Goal: Transaction & Acquisition: Book appointment/travel/reservation

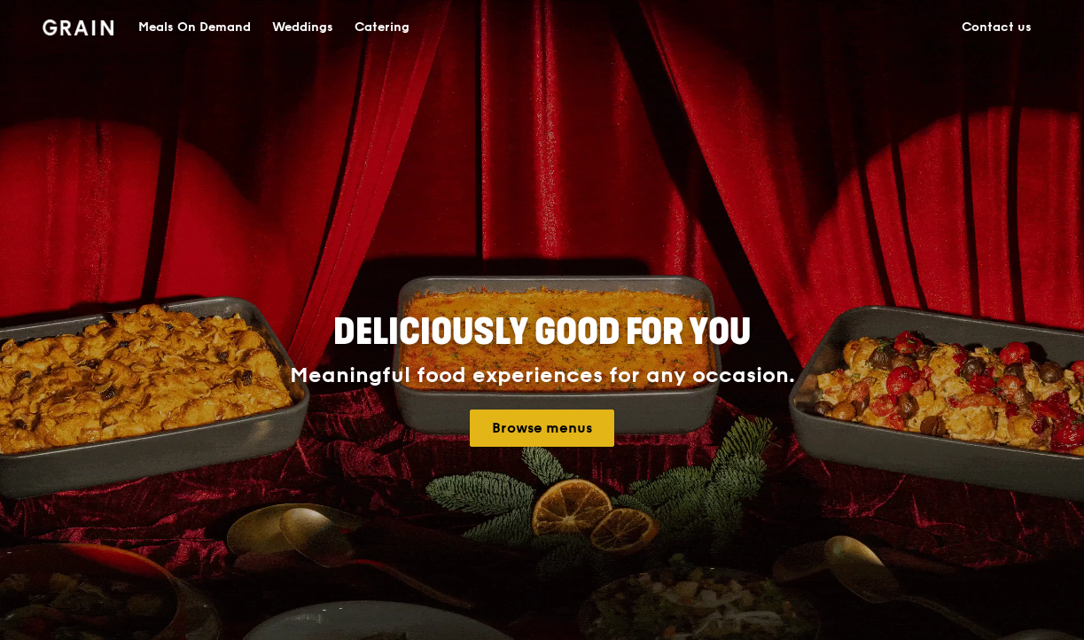
click at [556, 427] on link "Browse menus" at bounding box center [542, 428] width 145 height 37
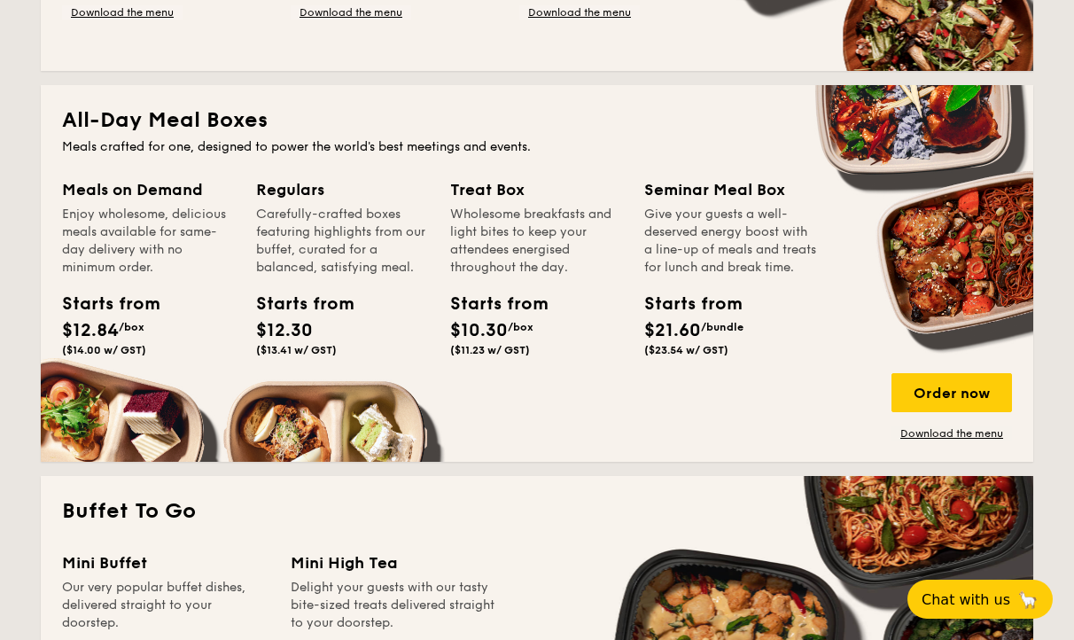
scroll to position [1116, 0]
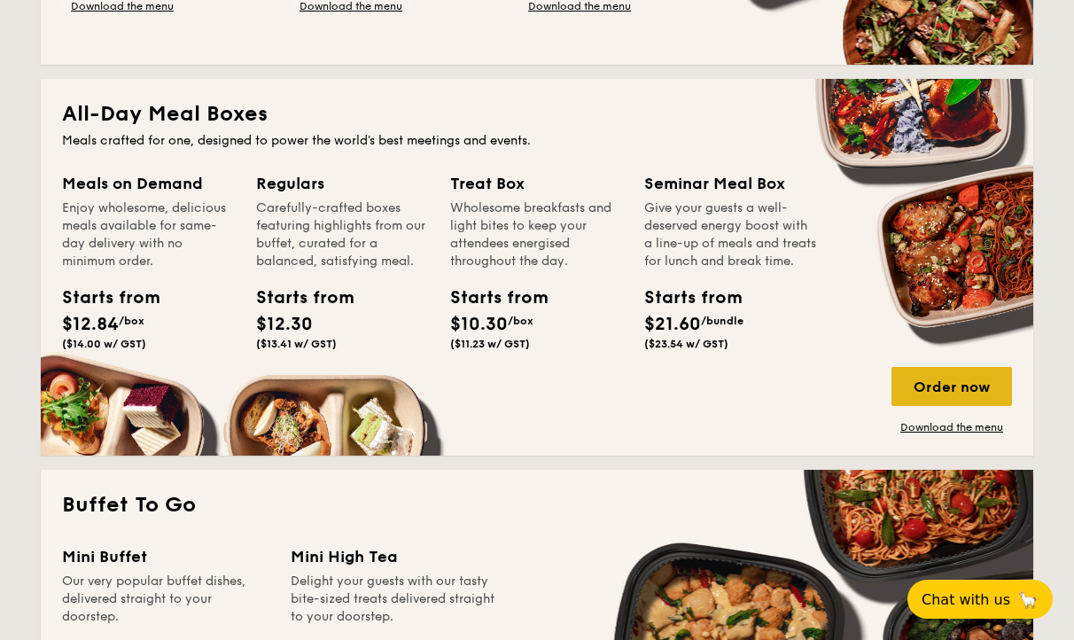
click at [917, 391] on div "Order now" at bounding box center [952, 386] width 121 height 39
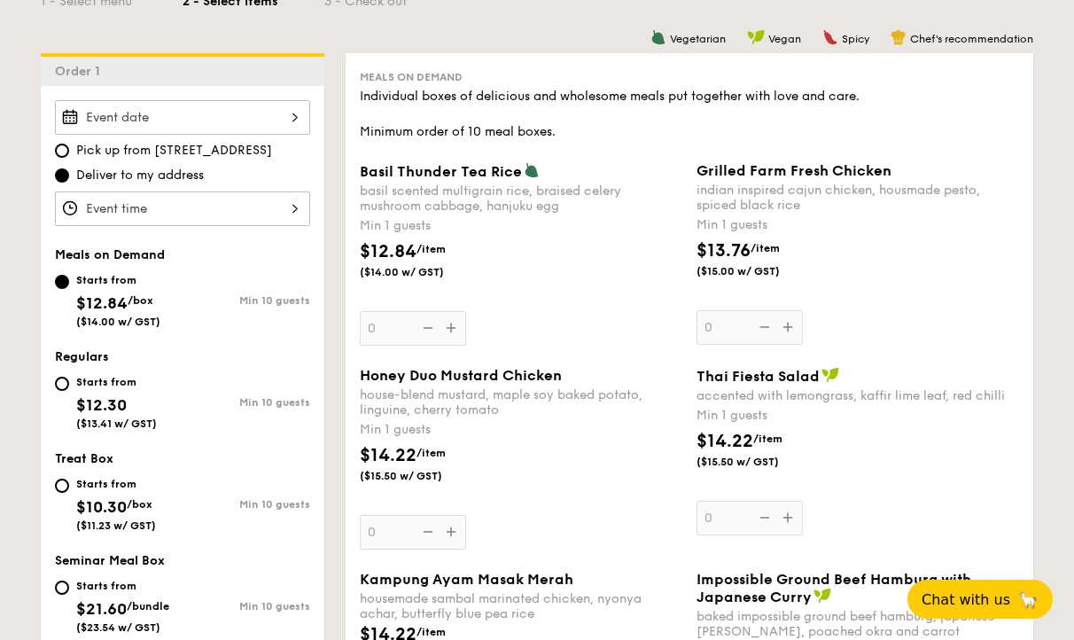
scroll to position [362, 0]
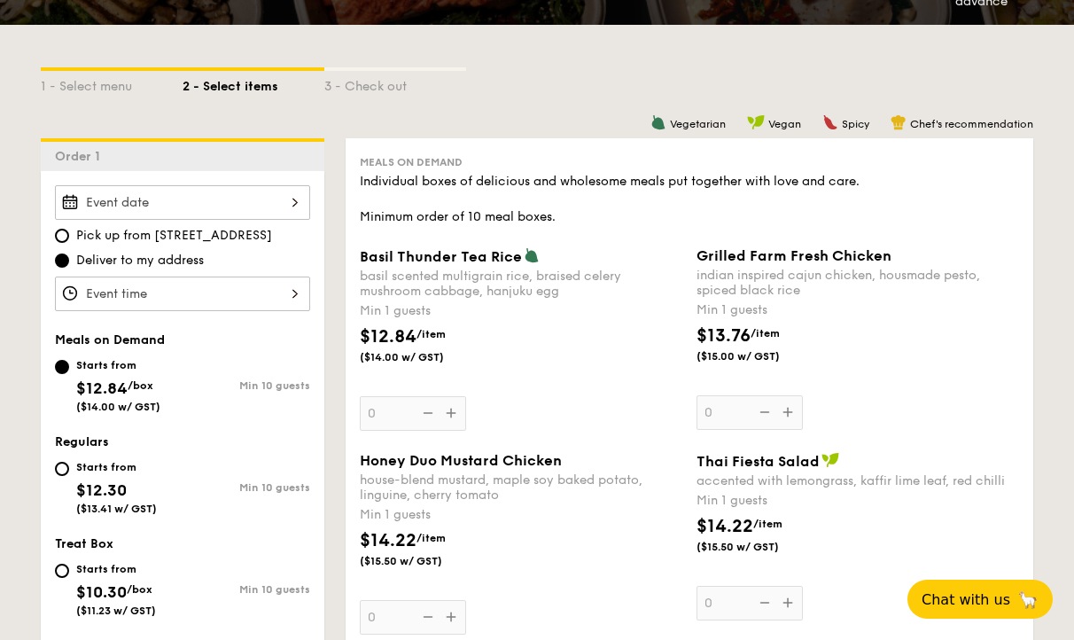
click at [218, 207] on div at bounding box center [182, 202] width 255 height 35
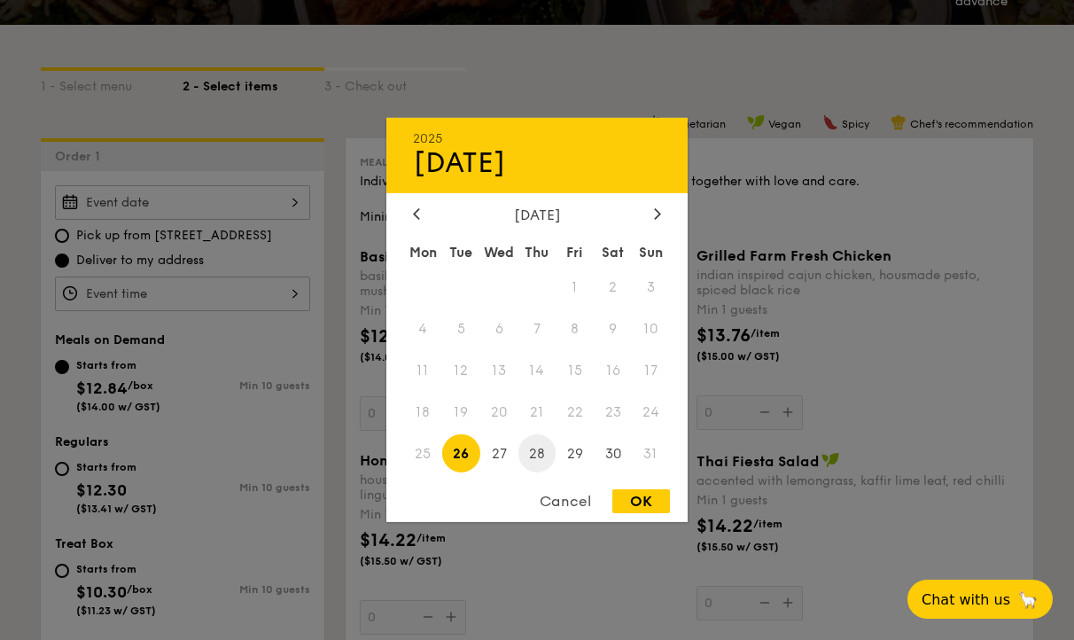
click at [546, 456] on span "28" at bounding box center [538, 453] width 38 height 38
click at [639, 496] on div "OK" at bounding box center [642, 501] width 58 height 24
type input "[DATE]"
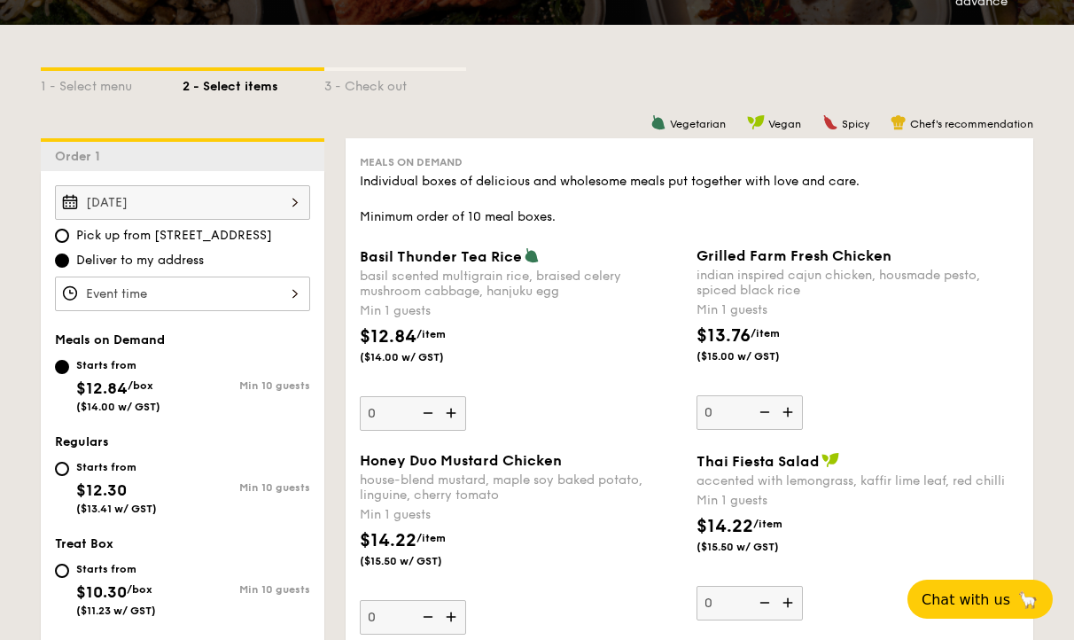
click at [180, 290] on div at bounding box center [182, 294] width 255 height 35
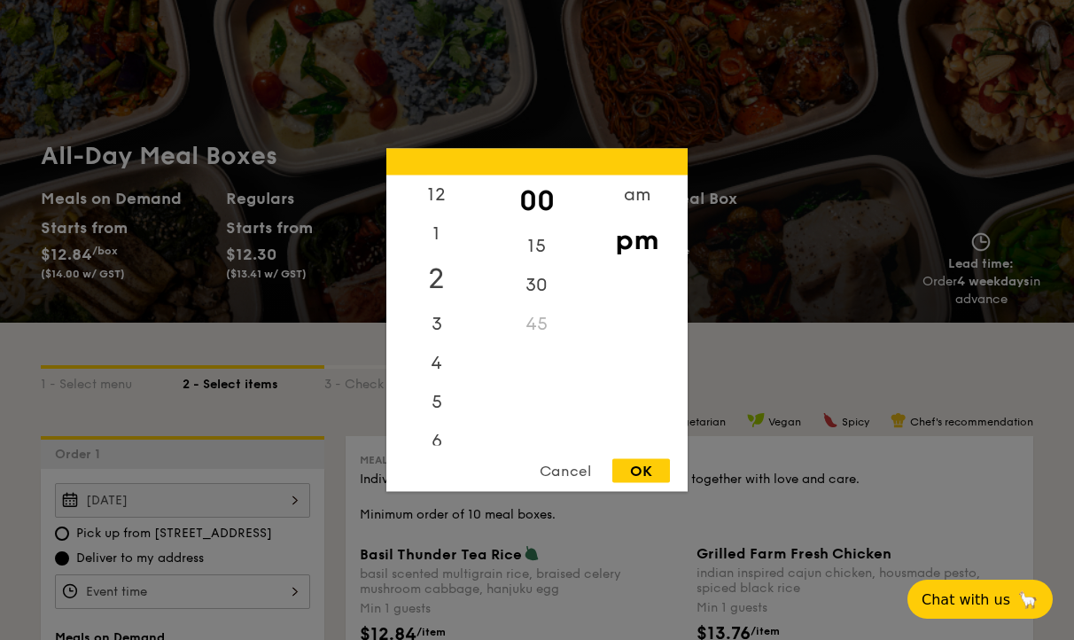
scroll to position [4, 0]
click at [645, 237] on div "pm" at bounding box center [637, 240] width 100 height 51
click at [448, 193] on div "12" at bounding box center [437, 196] width 100 height 51
click at [628, 252] on div "pm" at bounding box center [637, 240] width 100 height 51
click at [637, 473] on div "OK" at bounding box center [642, 471] width 58 height 24
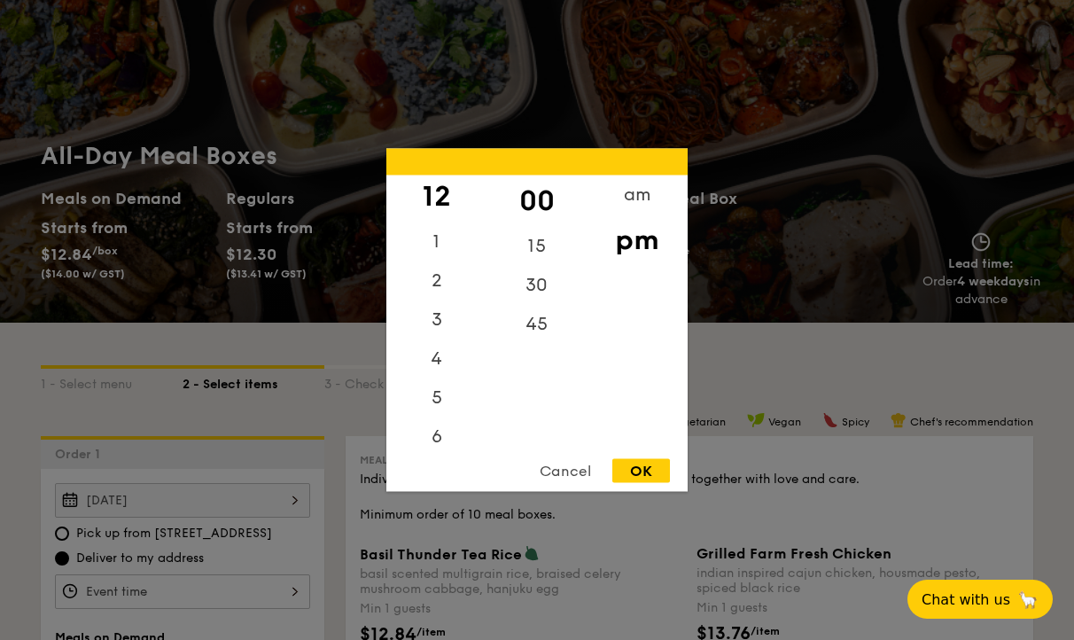
type input "12:00PM"
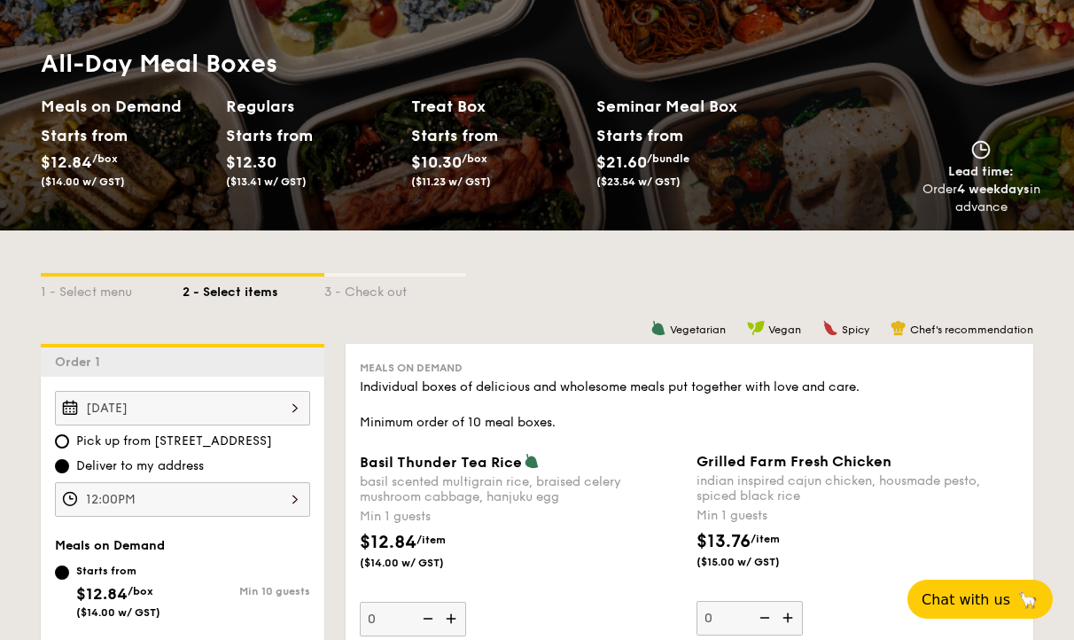
scroll to position [145, 0]
